Goal: Find specific page/section: Find specific page/section

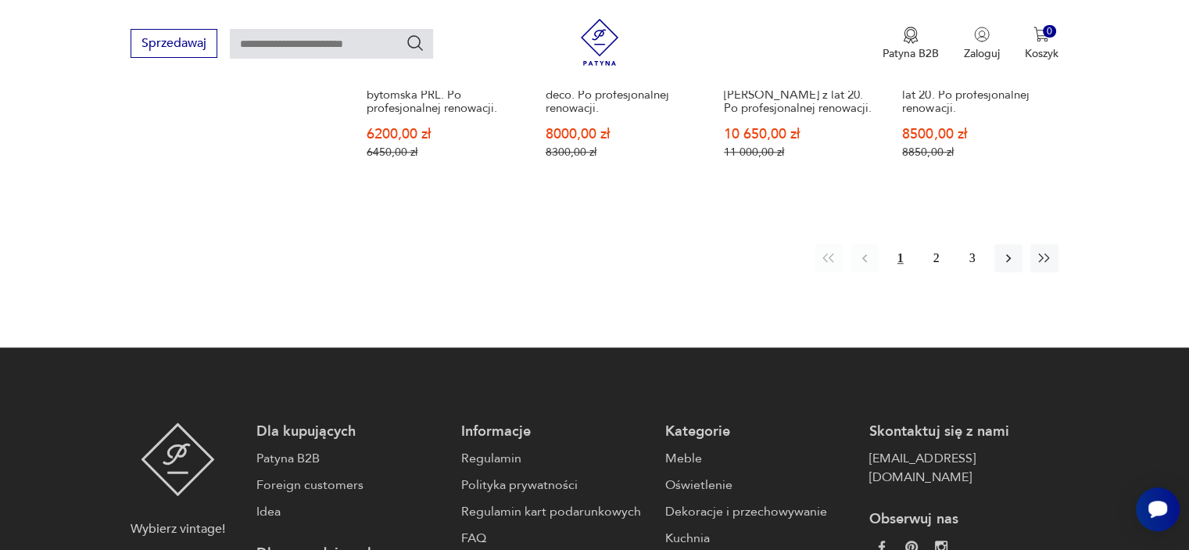
scroll to position [1723, 0]
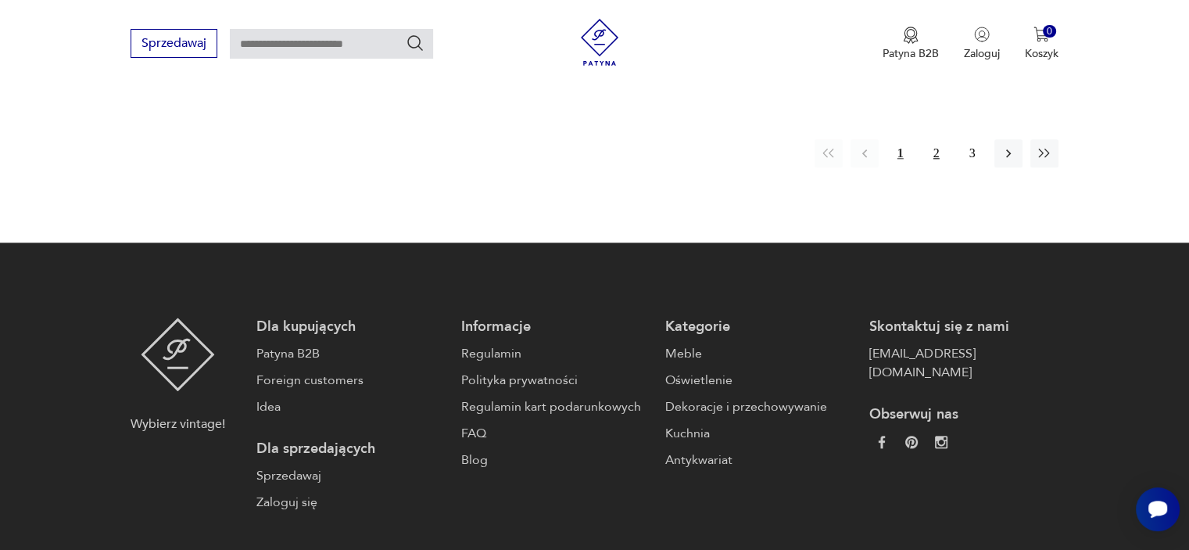
click at [934, 147] on button "2" at bounding box center [937, 153] width 28 height 28
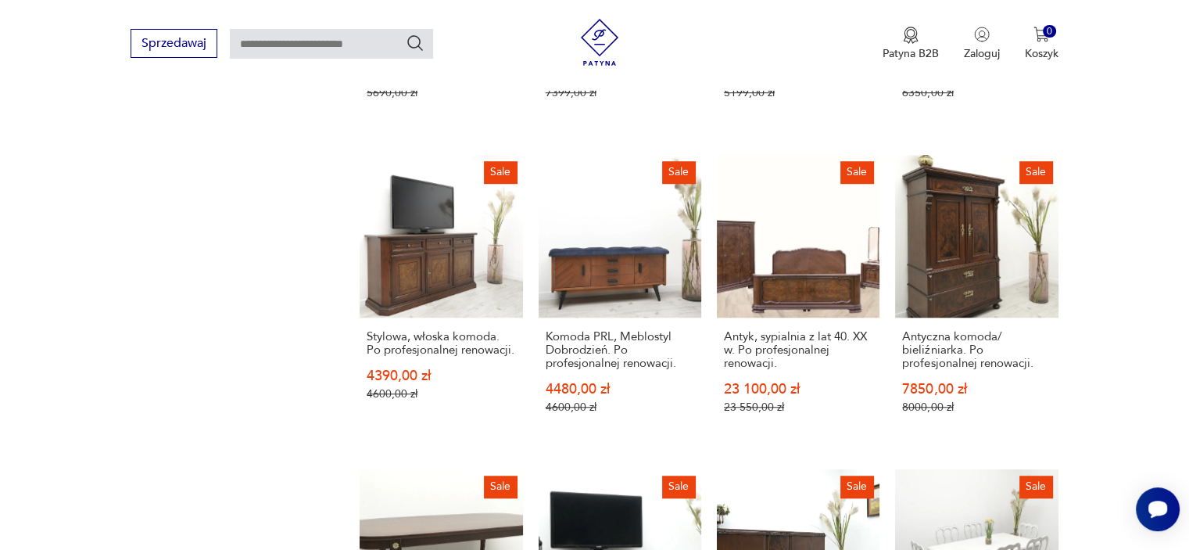
scroll to position [1148, 0]
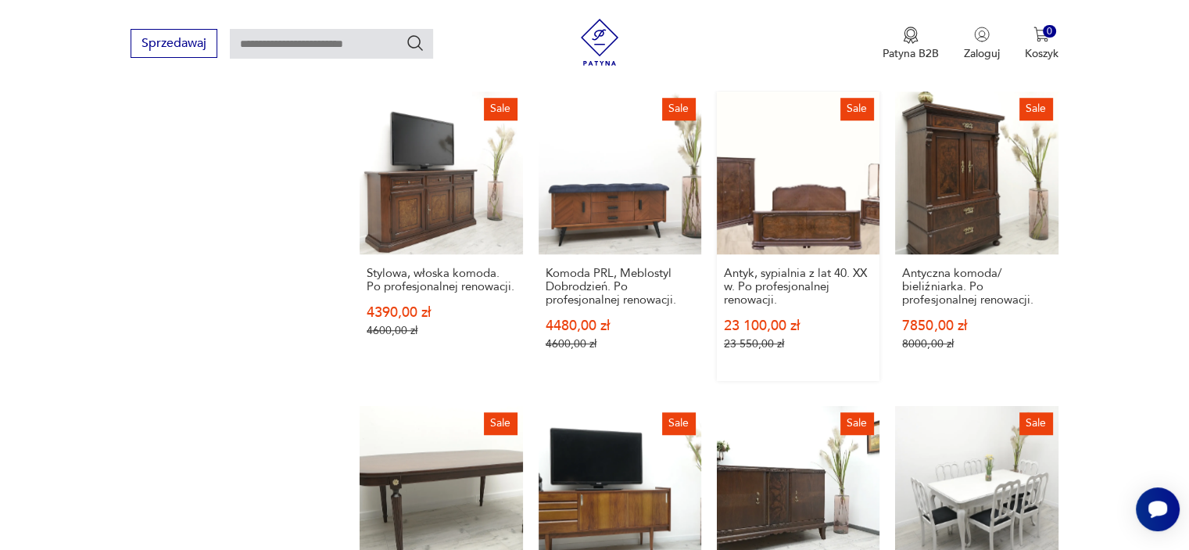
click at [795, 231] on link "Sale Antyk, sypialnia z lat 40. XX w. Po profesjonalnej renowacji. 23 100,00 zł…" at bounding box center [798, 235] width 163 height 289
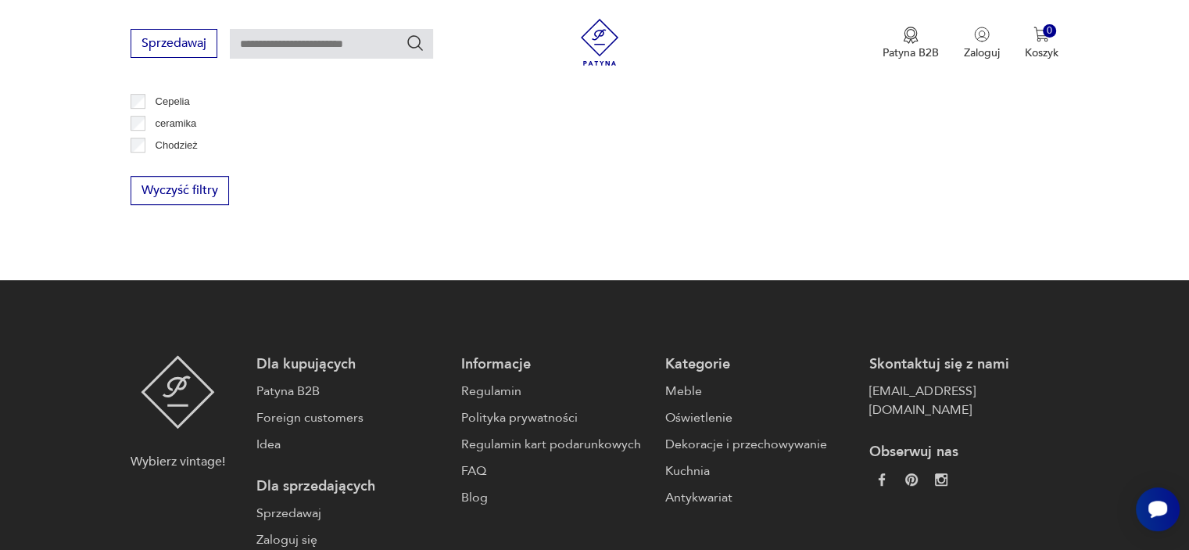
scroll to position [314, 0]
